Goal: Task Accomplishment & Management: Use online tool/utility

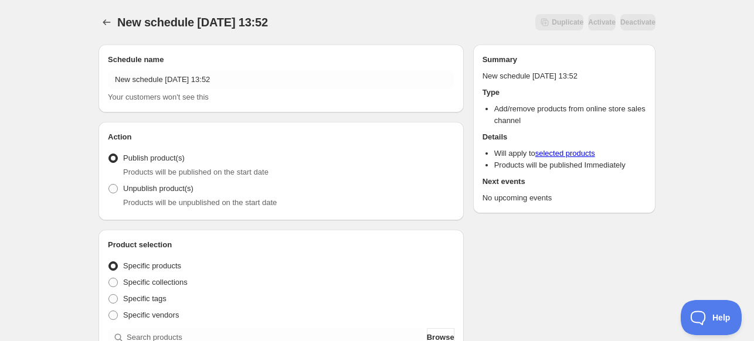
click at [209, 197] on div "Products will be unpublished on the start date" at bounding box center [288, 203] width 331 height 12
click at [149, 197] on div "Products will be unpublished on the start date" at bounding box center [288, 203] width 331 height 12
click at [154, 189] on span "Unpublish product(s)" at bounding box center [158, 188] width 70 height 9
click at [109, 185] on input "Unpublish product(s)" at bounding box center [108, 184] width 1 height 1
radio input "true"
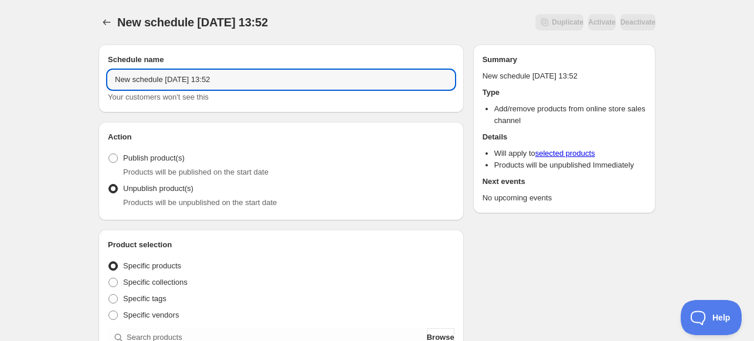
drag, startPoint x: 242, startPoint y: 82, endPoint x: -141, endPoint y: 83, distance: 382.7
click at [0, 83] on html "New schedule [DATE] 13:52. This page is ready New schedule [DATE] 13:52 Duplica…" at bounding box center [377, 170] width 754 height 341
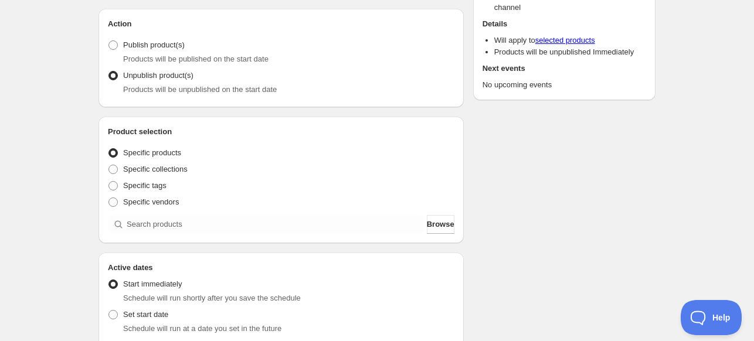
scroll to position [117, 0]
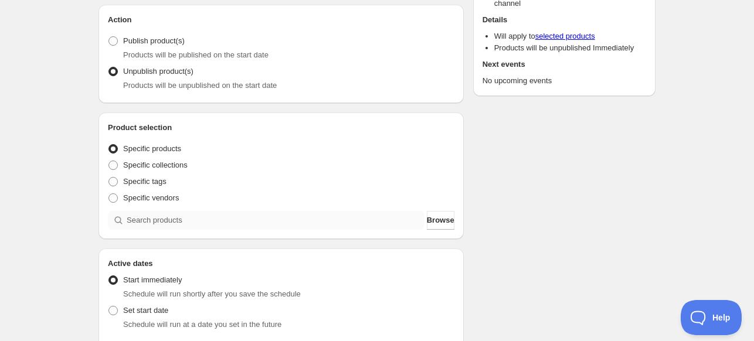
type input "Unpublish Preorder Zenbox Fall 2025"
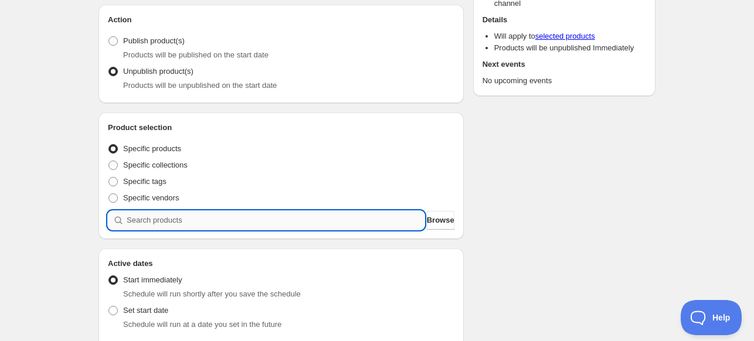
click at [247, 213] on input "search" at bounding box center [276, 220] width 298 height 19
type input "p"
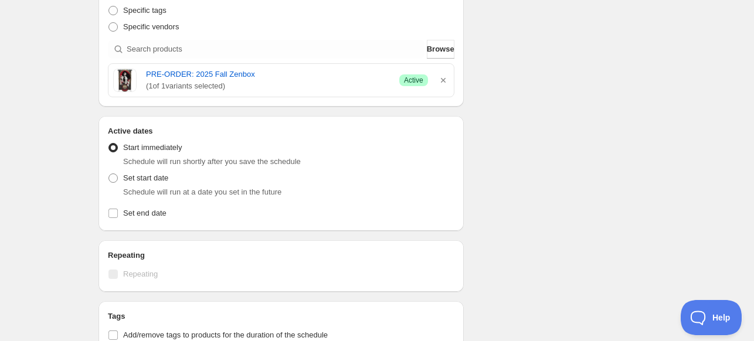
scroll to position [293, 0]
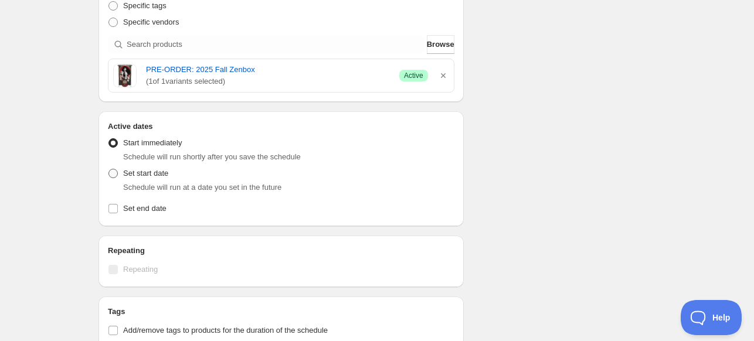
click at [138, 173] on span "Set start date" at bounding box center [145, 173] width 45 height 9
click at [109, 169] on input "Set start date" at bounding box center [108, 169] width 1 height 1
radio input "true"
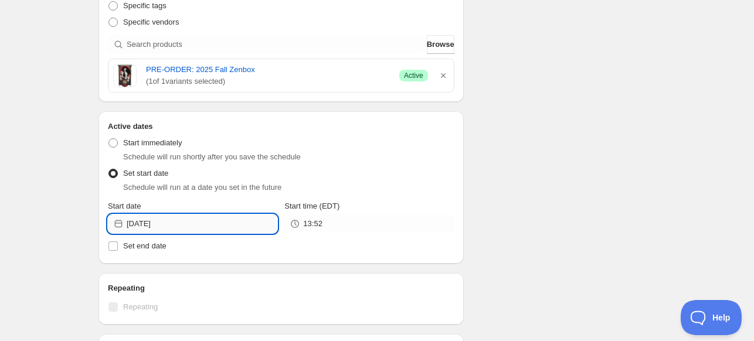
click at [178, 220] on input "[DATE]" at bounding box center [202, 223] width 151 height 19
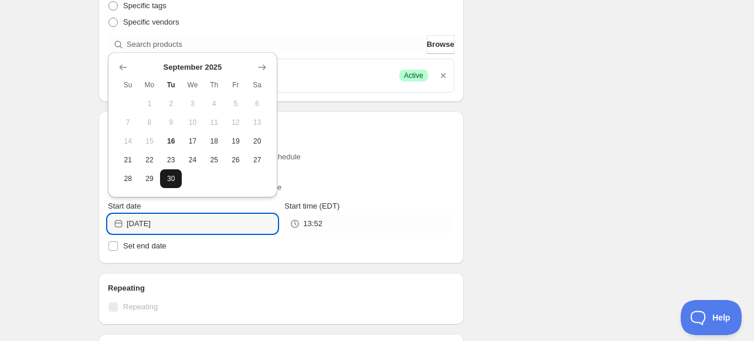
click at [169, 178] on span "30" at bounding box center [171, 178] width 12 height 9
type input "[DATE]"
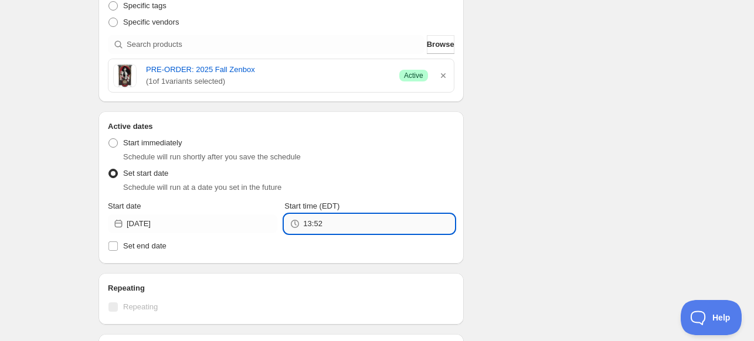
click at [350, 215] on input "13:52" at bounding box center [378, 223] width 151 height 19
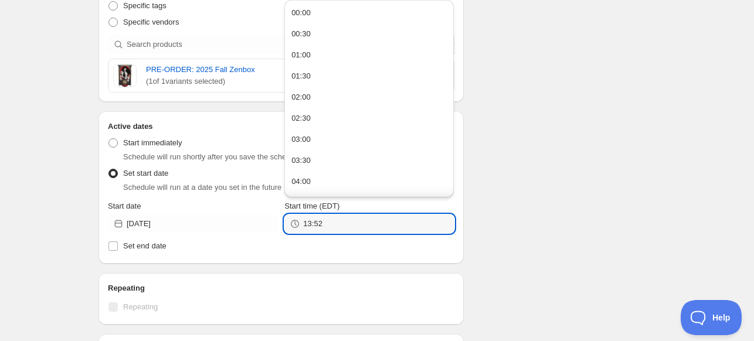
click at [331, 19] on button "00:00" at bounding box center [369, 13] width 162 height 19
type input "00:00"
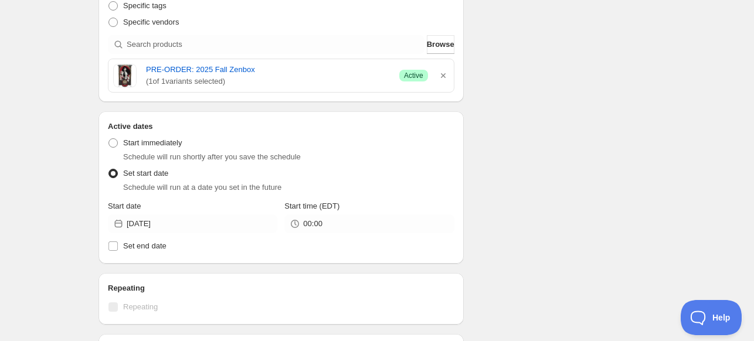
click at [512, 127] on div "Schedule name Unpublish Preorder Zenbox Fall 2025 Your customers won't see this…" at bounding box center [372, 129] width 566 height 775
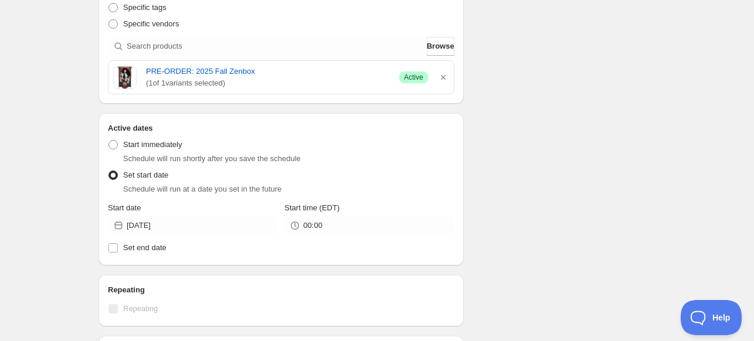
scroll to position [490, 0]
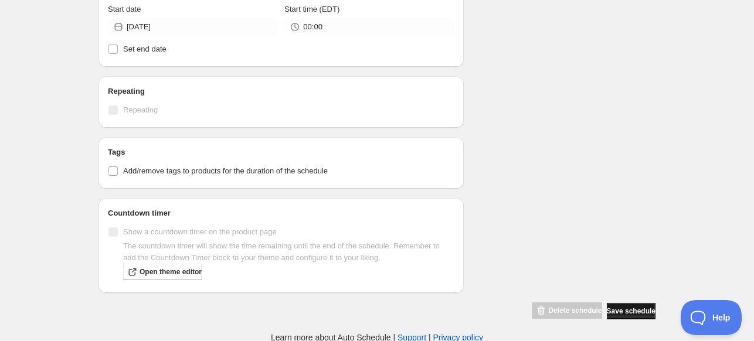
click at [621, 307] on span "Save schedule" at bounding box center [631, 311] width 49 height 9
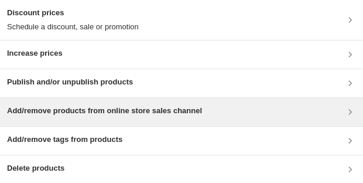
click at [110, 118] on div "Add/remove products from online store sales channel" at bounding box center [104, 112] width 195 height 14
